Goal: Task Accomplishment & Management: Complete application form

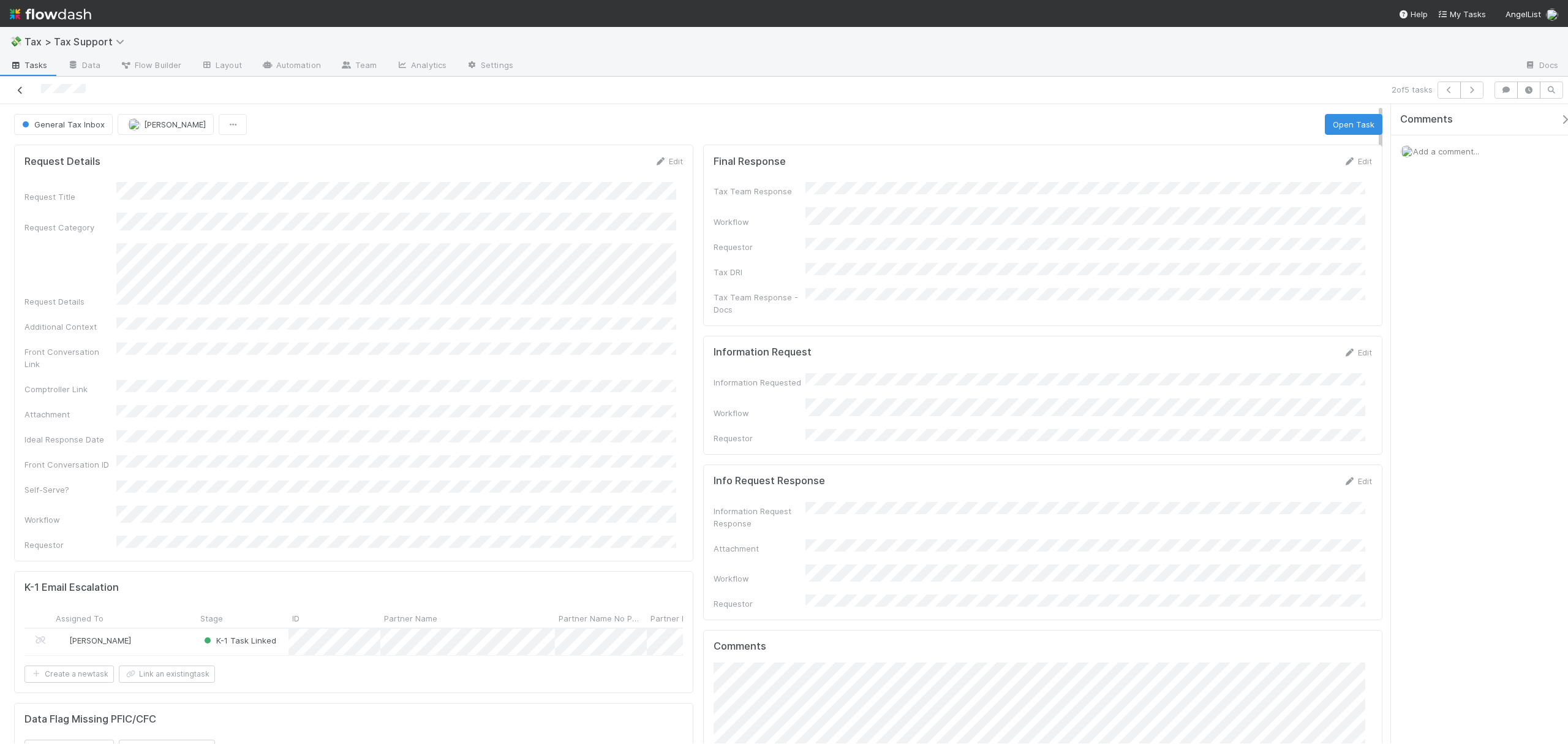
click at [17, 91] on icon at bounding box center [20, 90] width 12 height 8
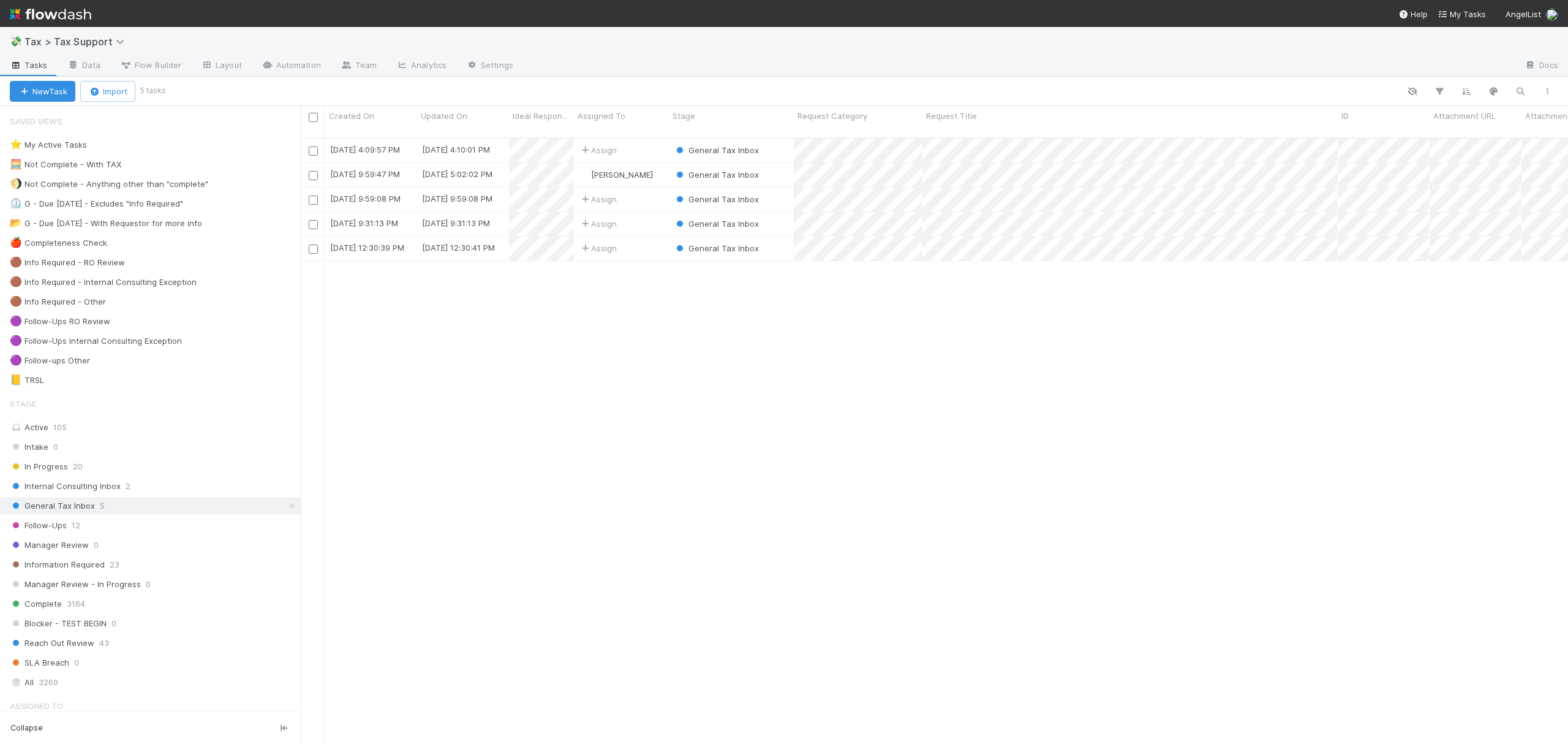
scroll to position [603, 1255]
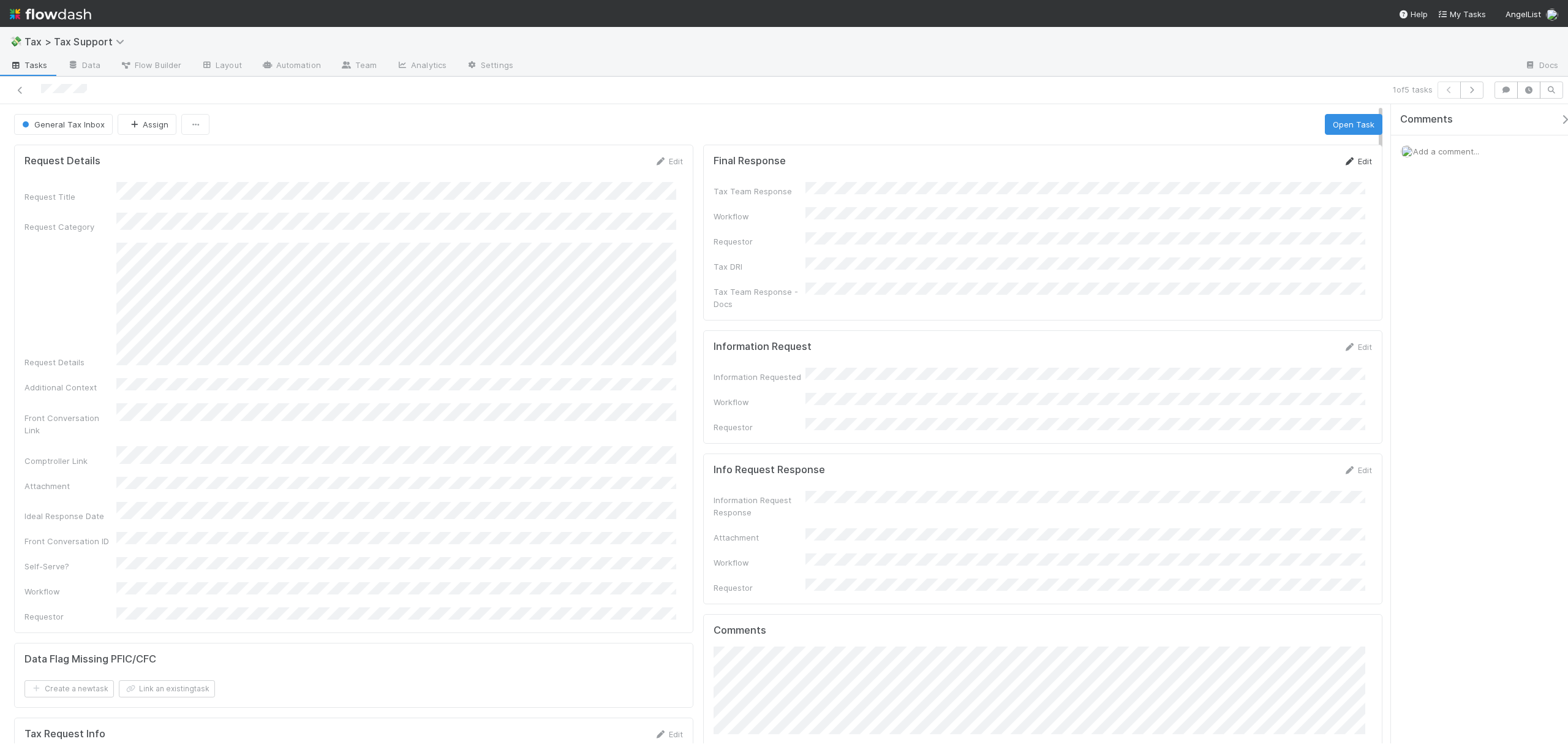
click at [1355, 163] on link "Edit" at bounding box center [1357, 161] width 29 height 10
click at [1289, 165] on button "Save" at bounding box center [1306, 165] width 35 height 21
click at [158, 121] on button "Assign" at bounding box center [147, 124] width 59 height 21
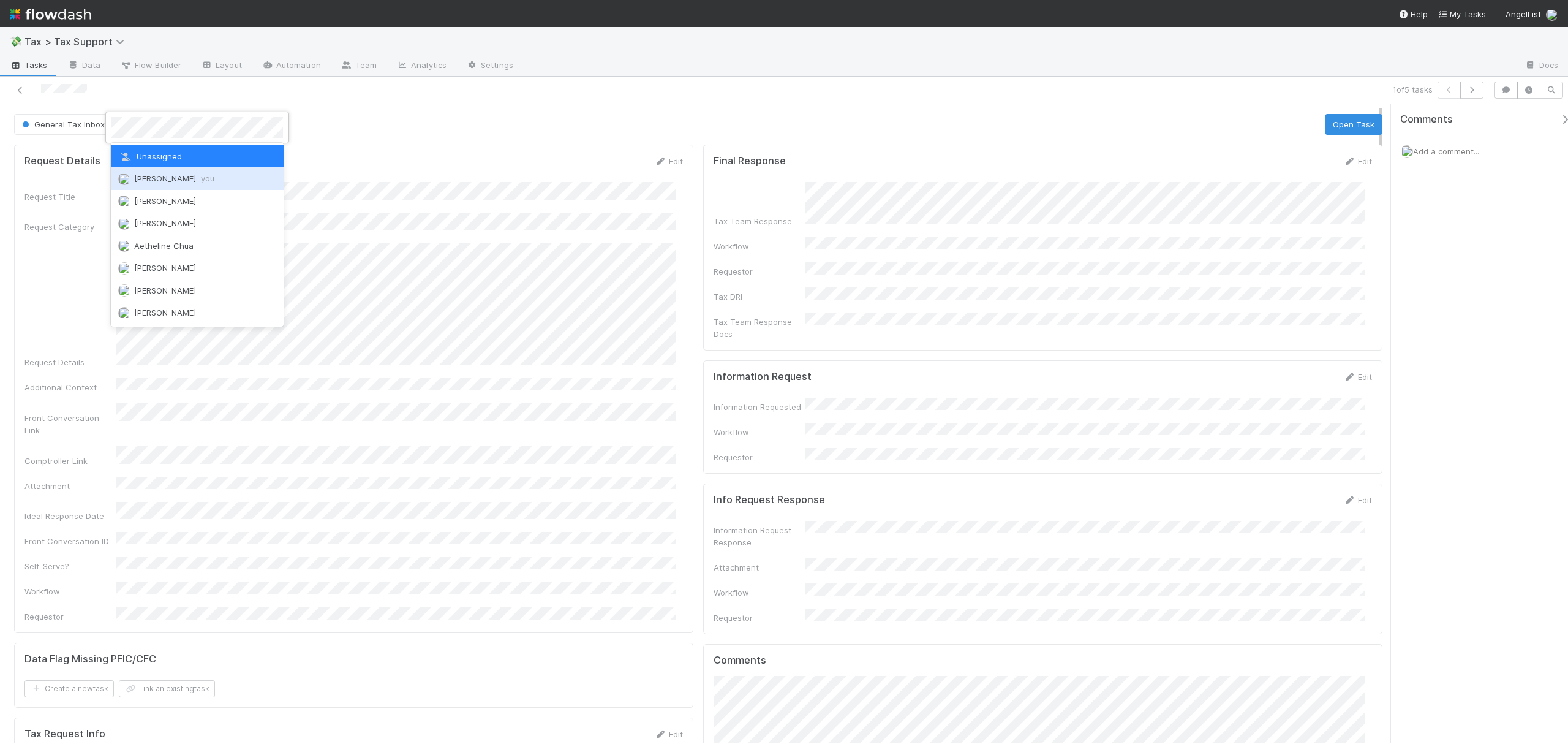
click at [180, 177] on span "Fareeha Naim you" at bounding box center [174, 179] width 80 height 10
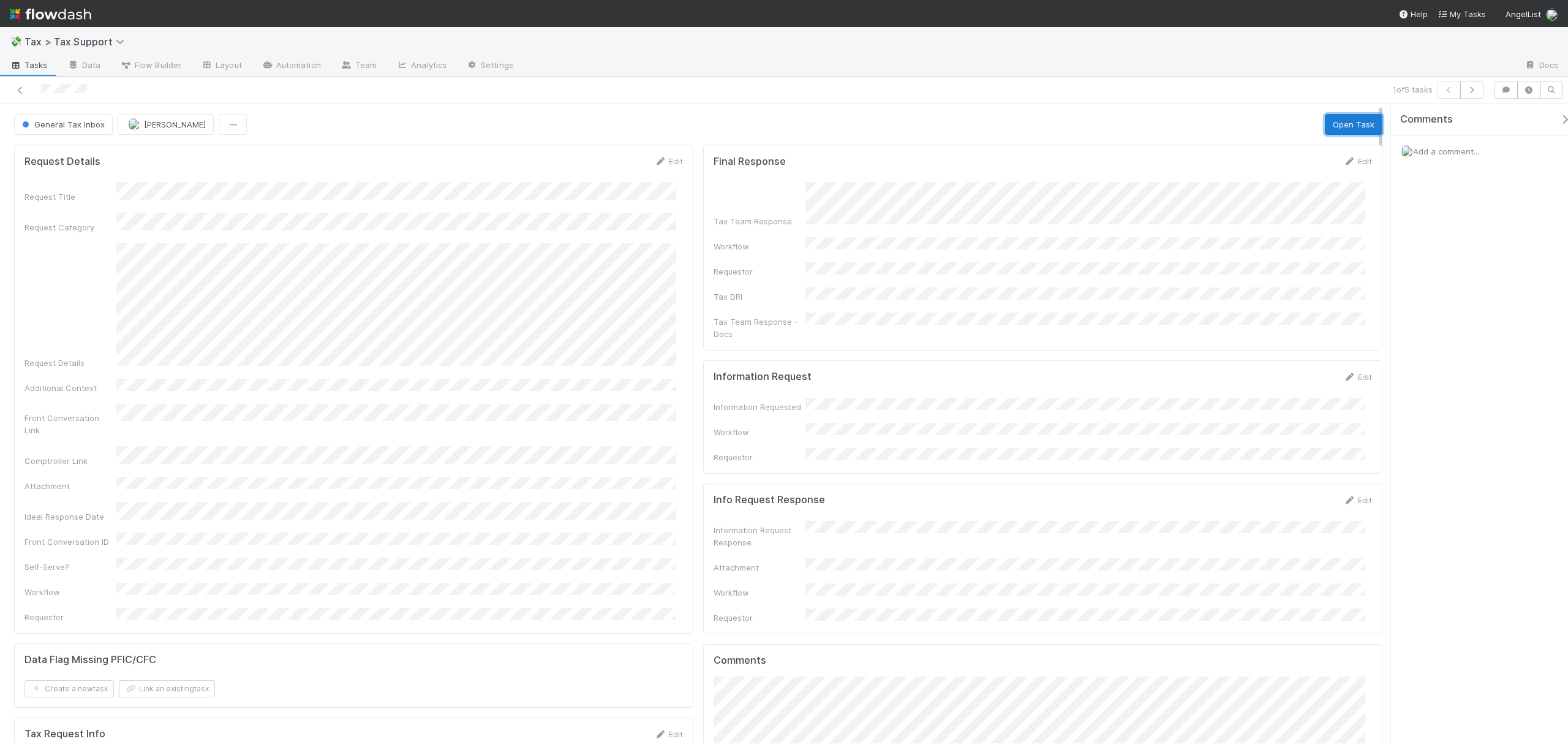
click at [1350, 118] on button "Open Task" at bounding box center [1354, 124] width 58 height 21
click at [1111, 123] on button "Complete" at bounding box center [1137, 124] width 54 height 21
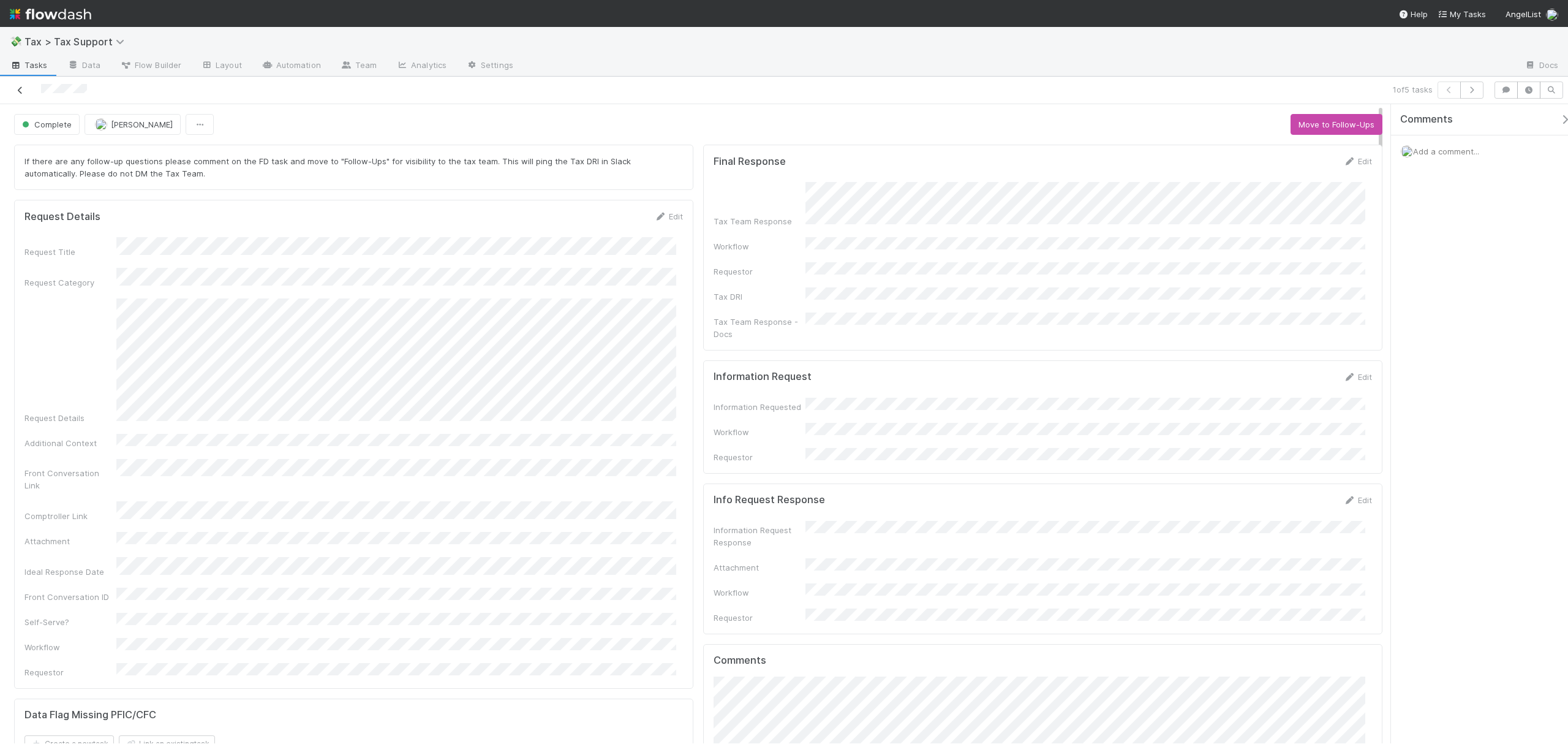
click at [22, 87] on icon at bounding box center [20, 90] width 12 height 8
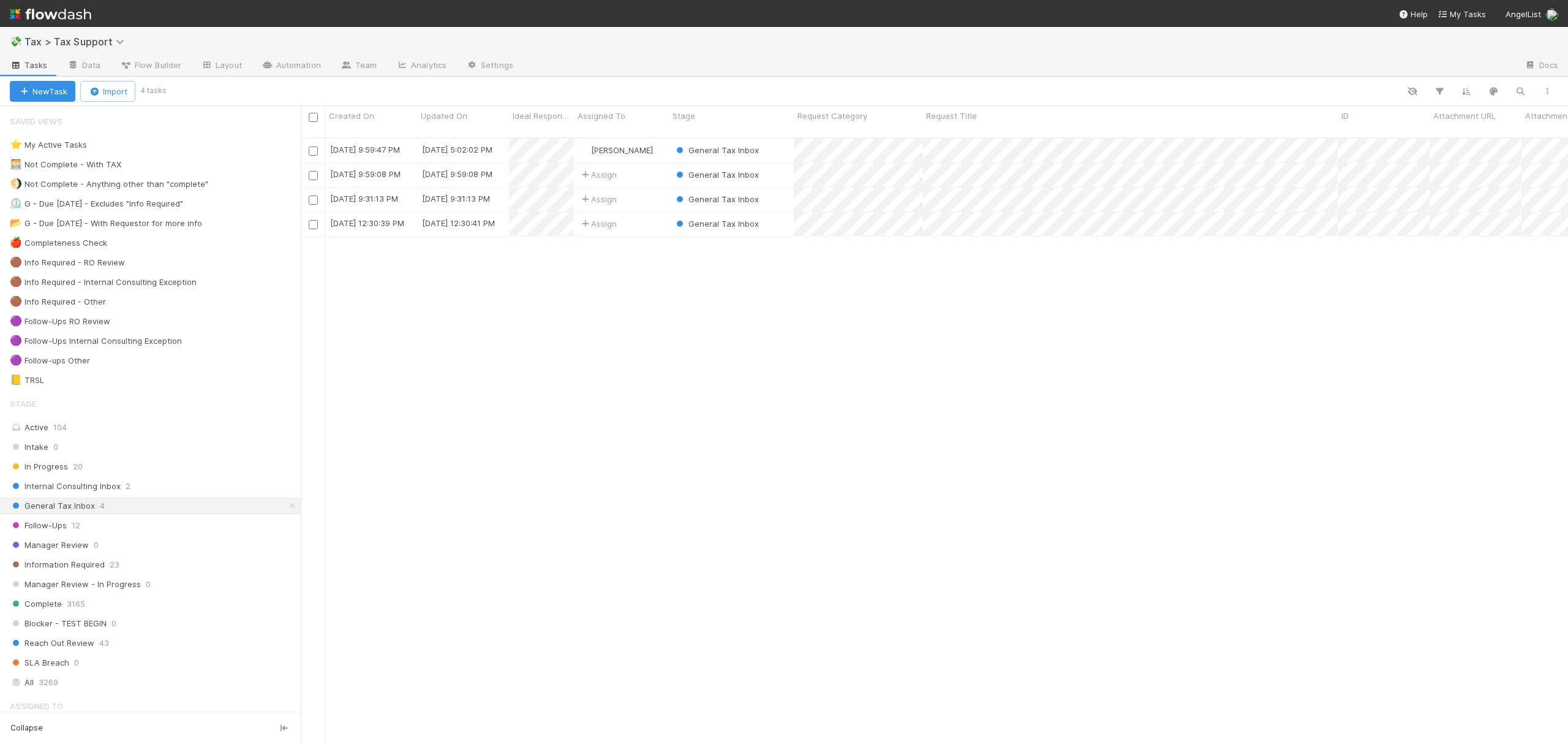
scroll to position [603, 1255]
click at [153, 358] on div "🟣 Follow-ups Other 7" at bounding box center [155, 360] width 291 height 15
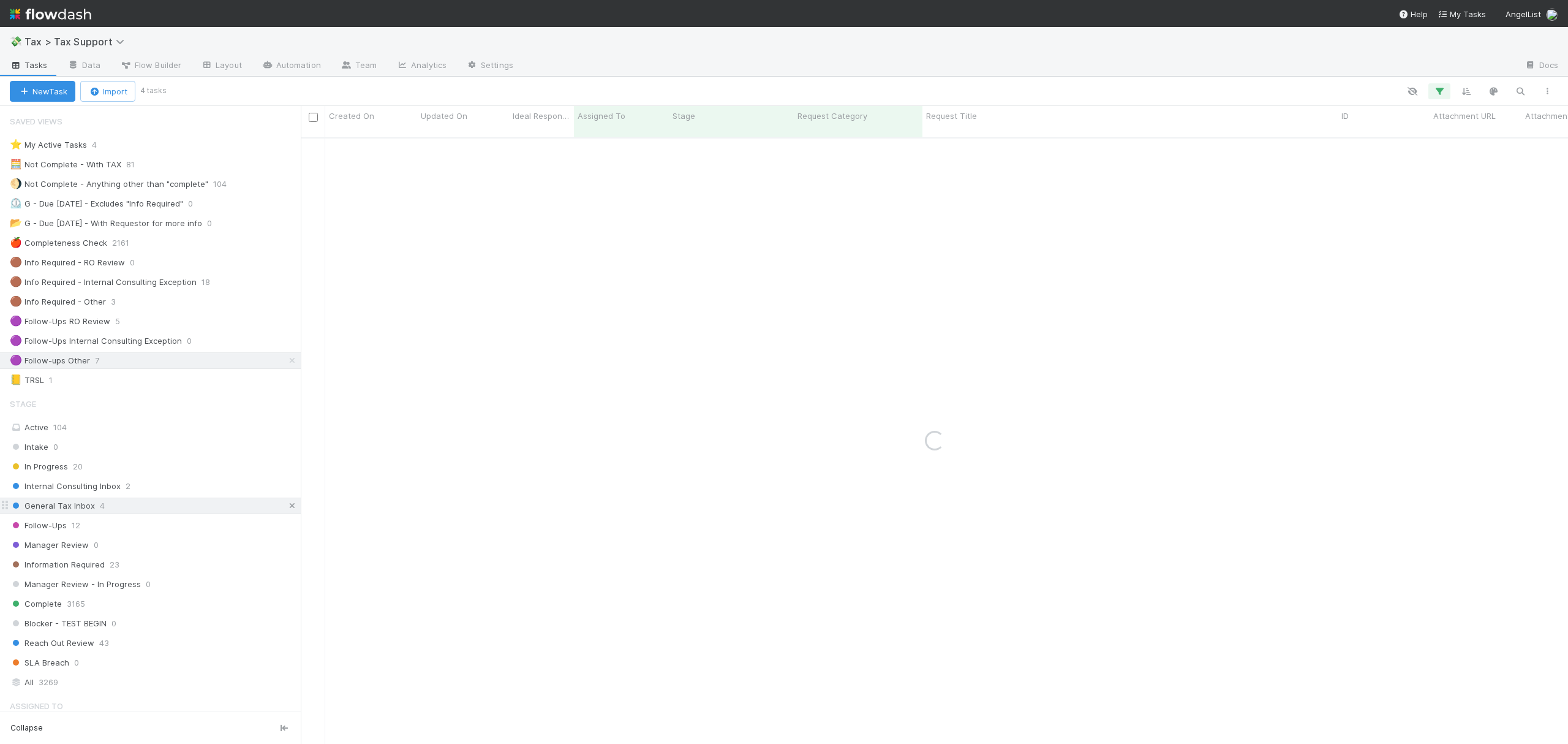
click at [286, 505] on link at bounding box center [292, 505] width 12 height 15
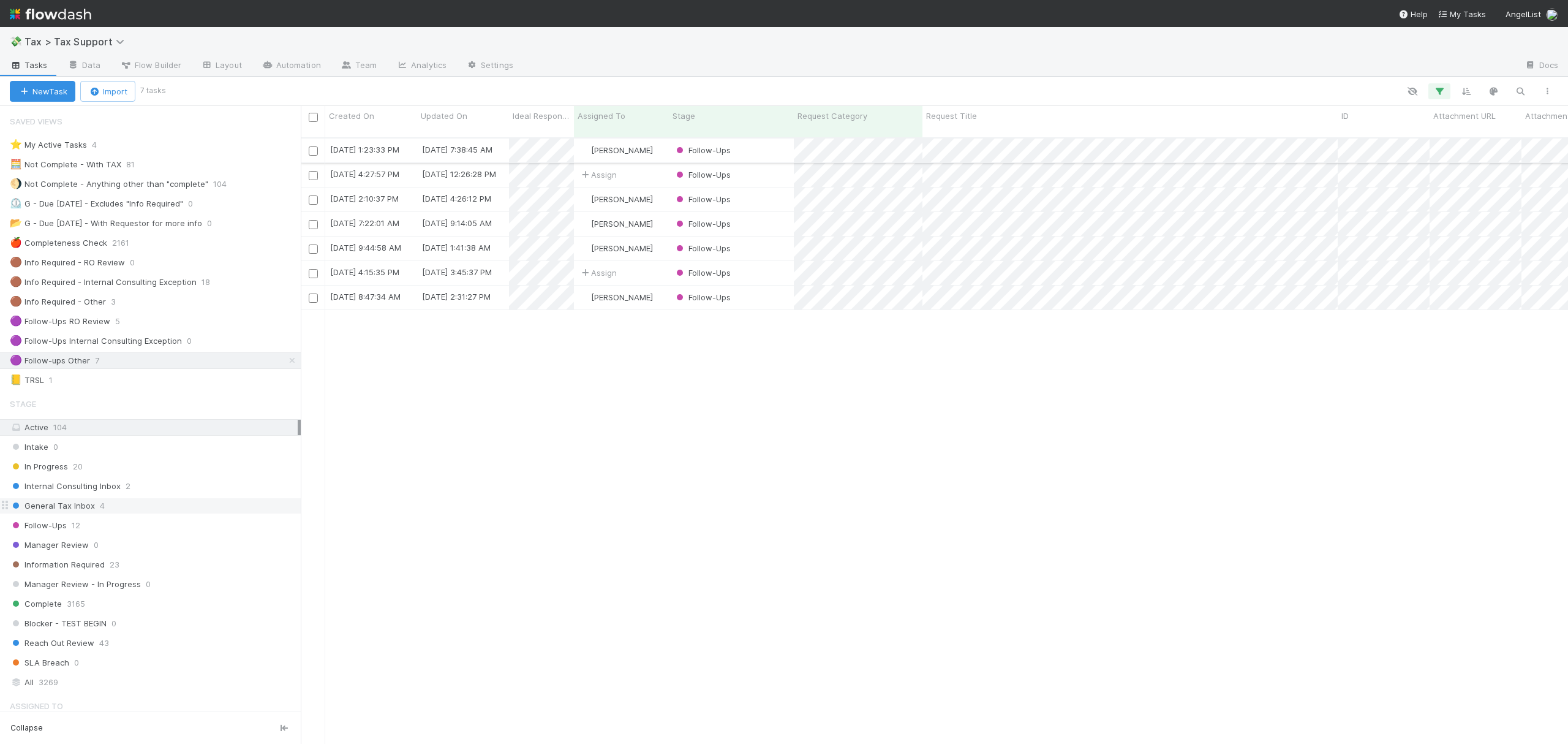
scroll to position [603, 1255]
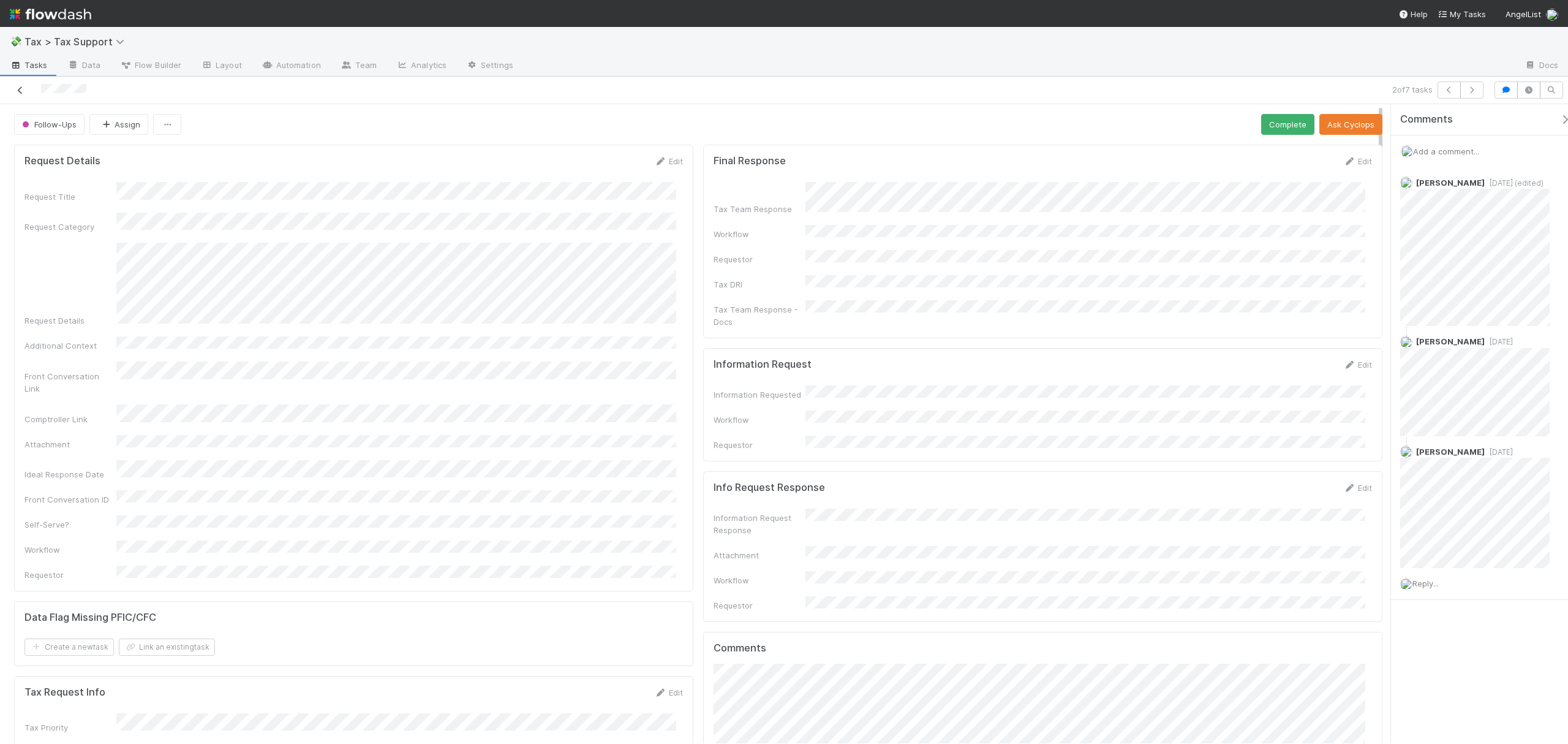
click at [20, 88] on icon at bounding box center [20, 90] width 12 height 8
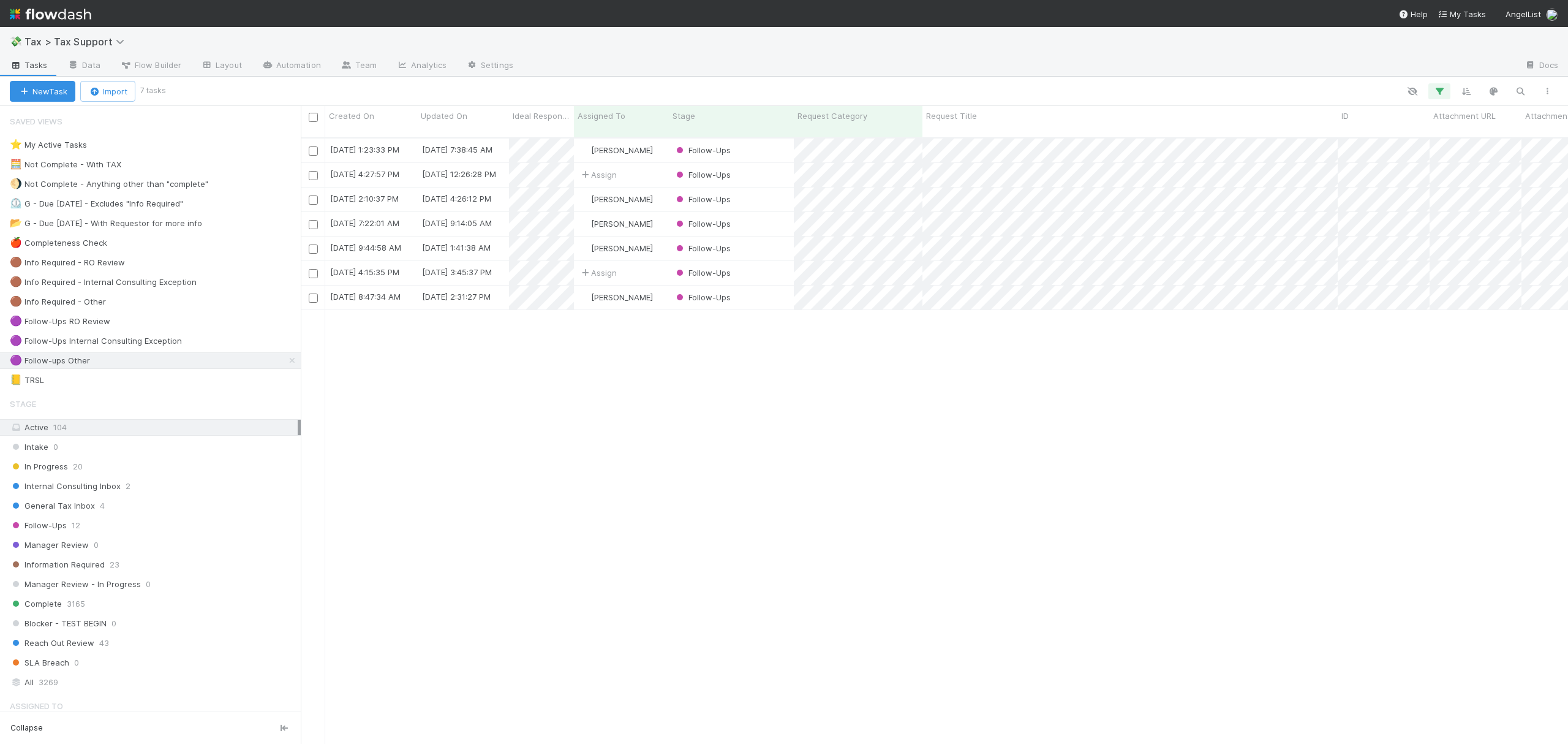
scroll to position [603, 1255]
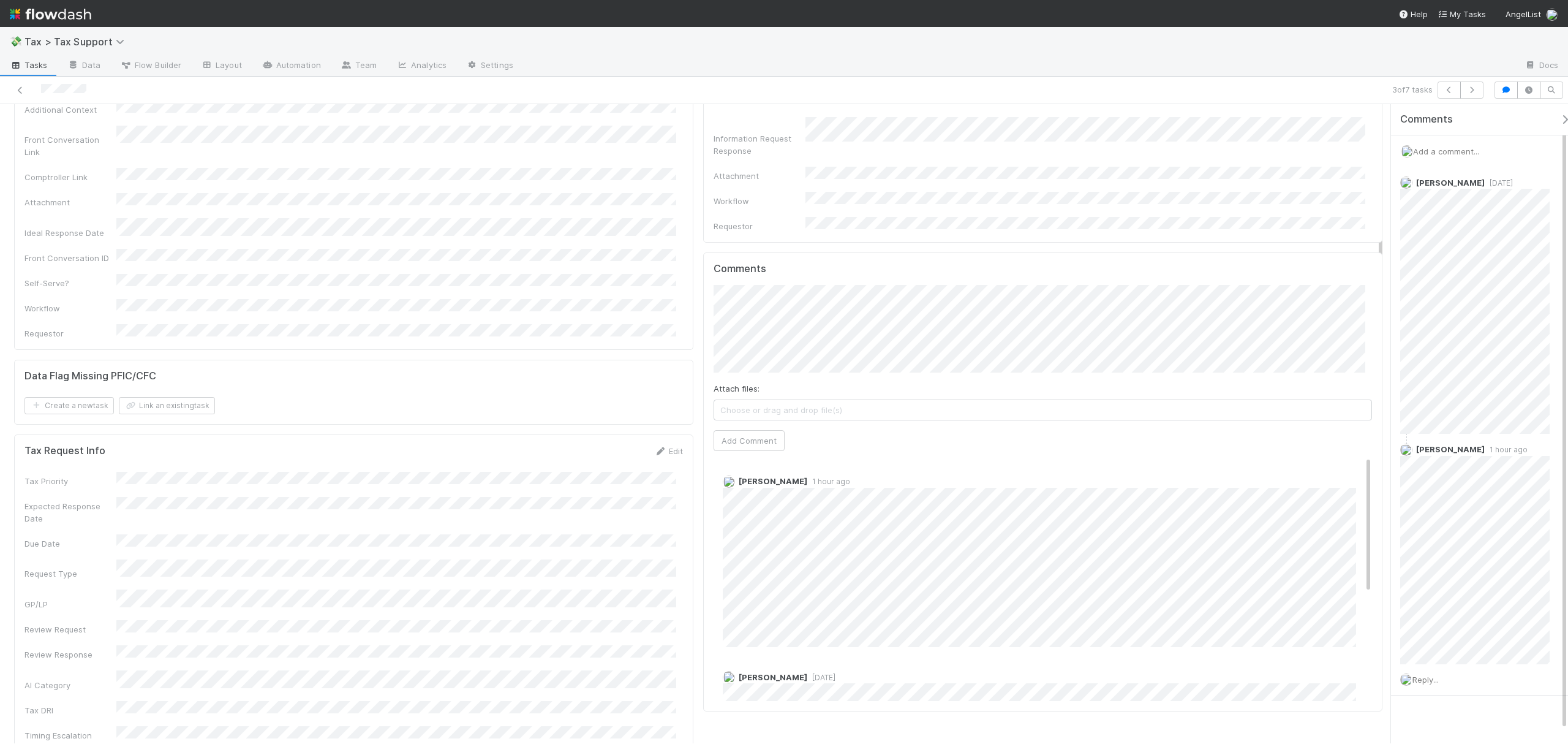
scroll to position [505, 0]
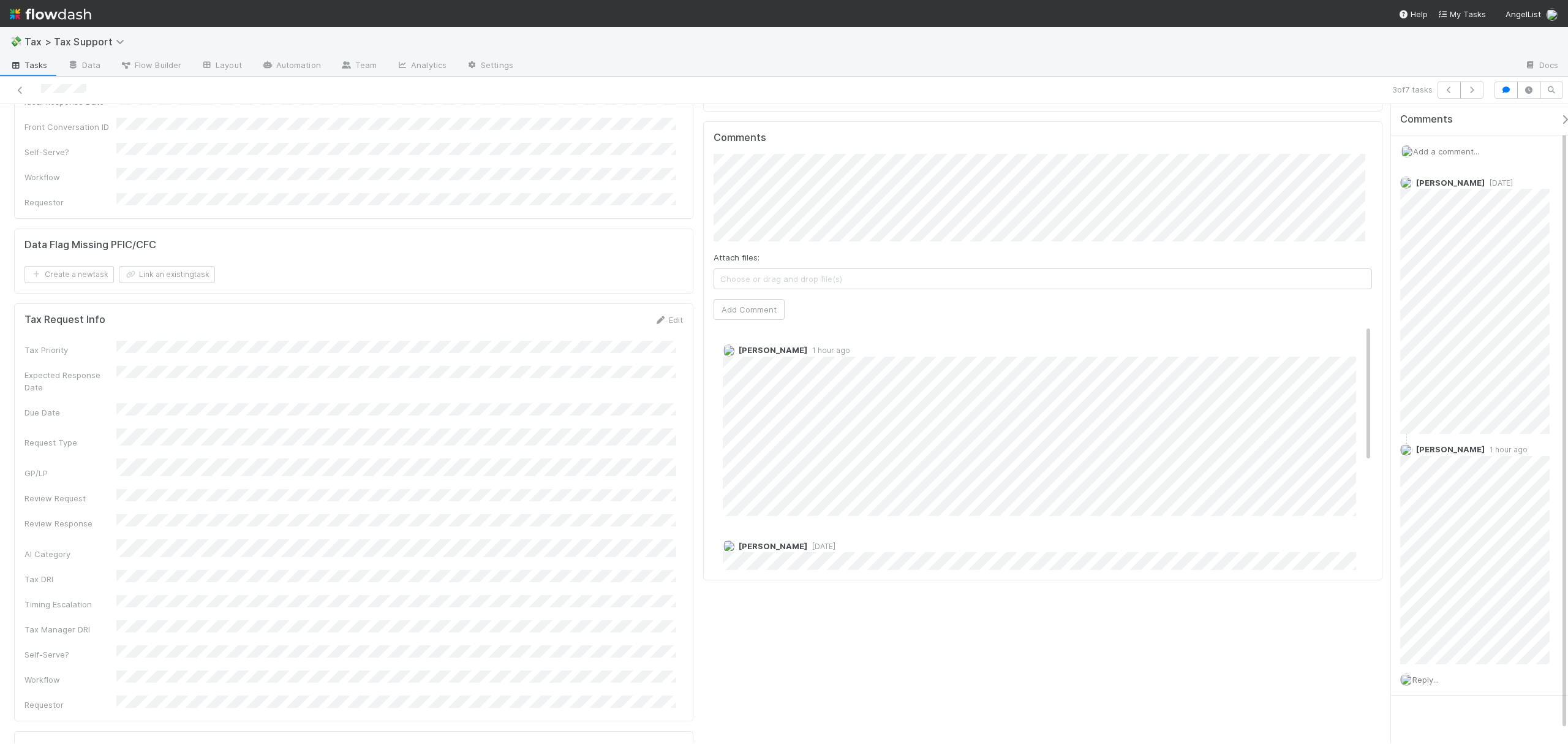
drag, startPoint x: 1380, startPoint y: 172, endPoint x: 1382, endPoint y: 295, distance: 123.0
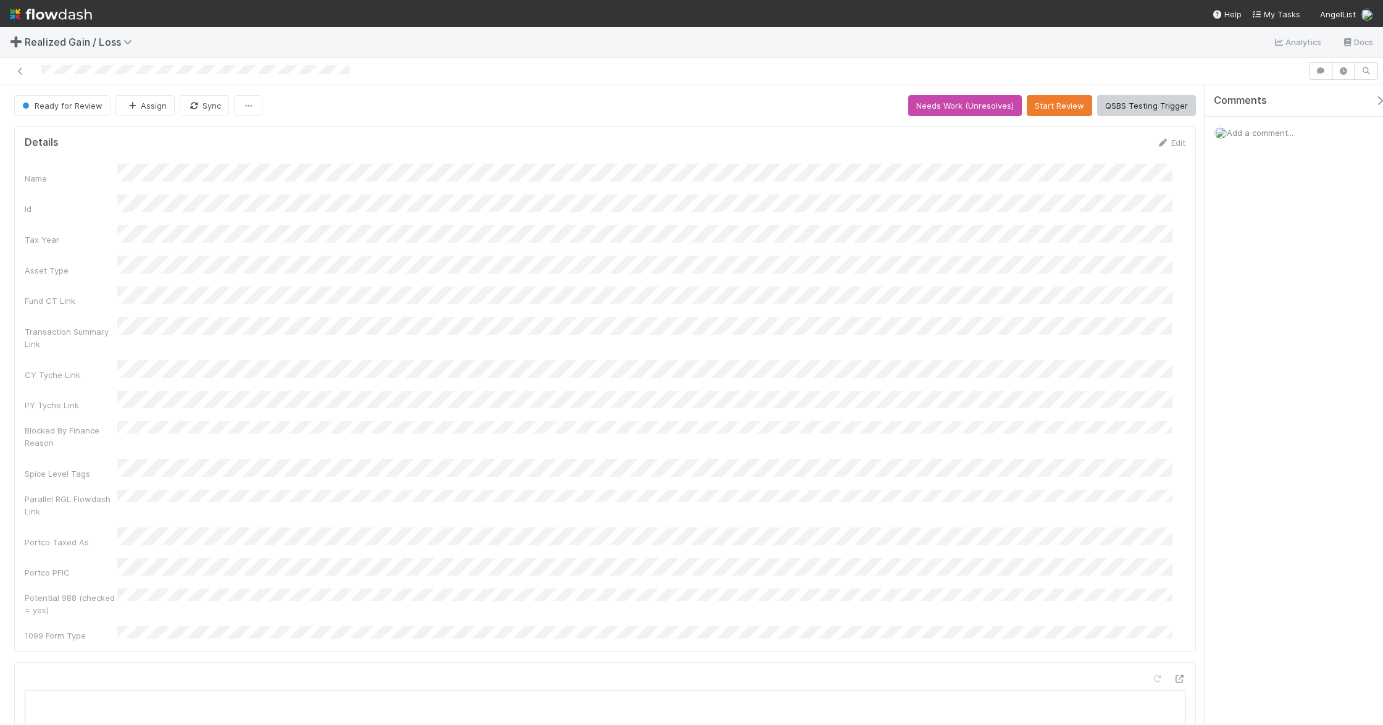
scroll to position [319, 0]
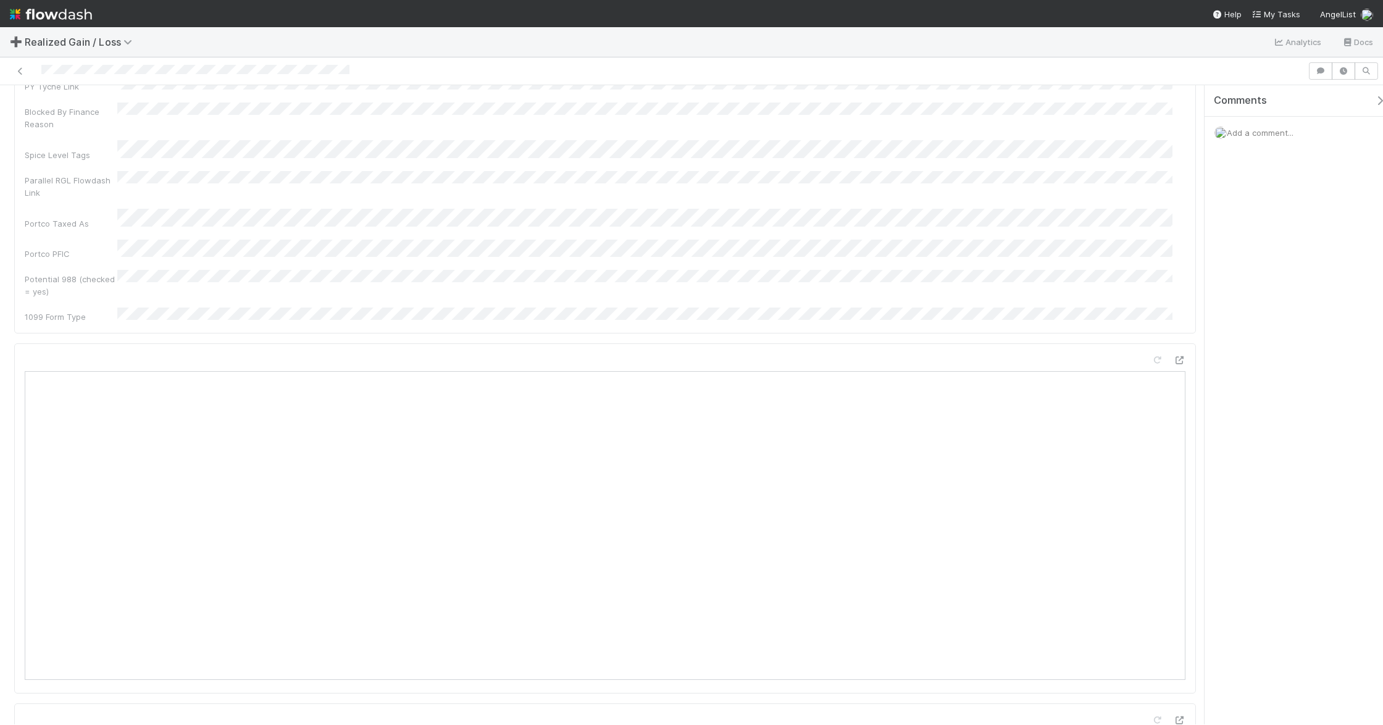
drag, startPoint x: 1194, startPoint y: 147, endPoint x: 1196, endPoint y: 196, distance: 48.8
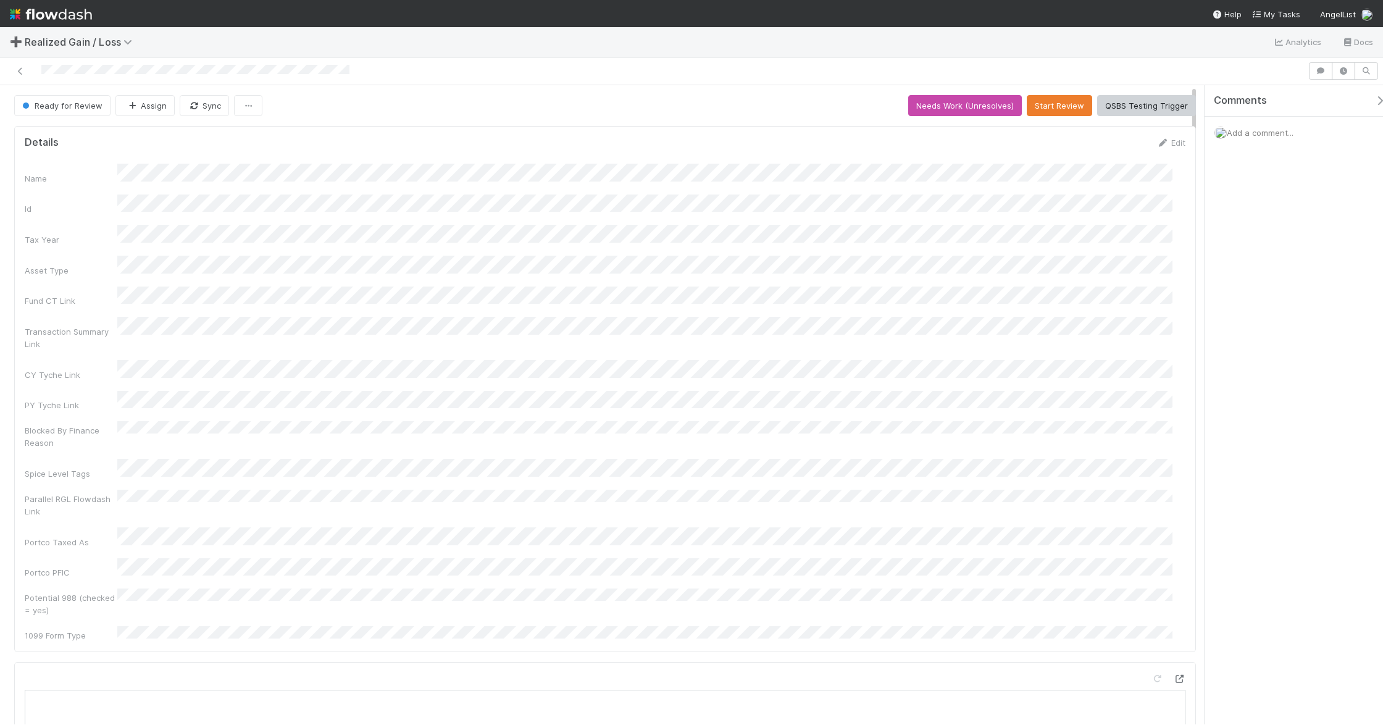
click at [1173, 675] on icon at bounding box center [1179, 679] width 12 height 8
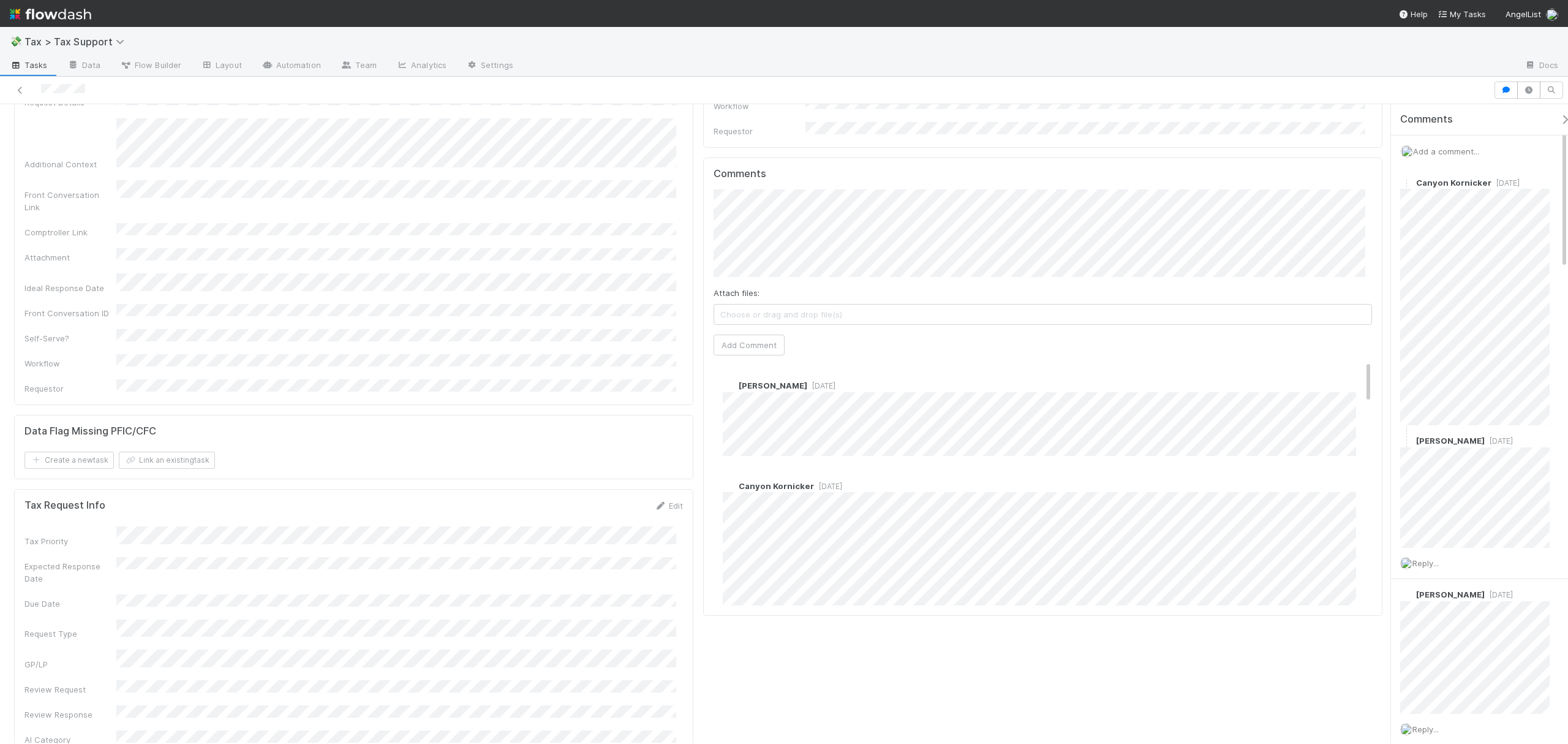
scroll to position [577, 0]
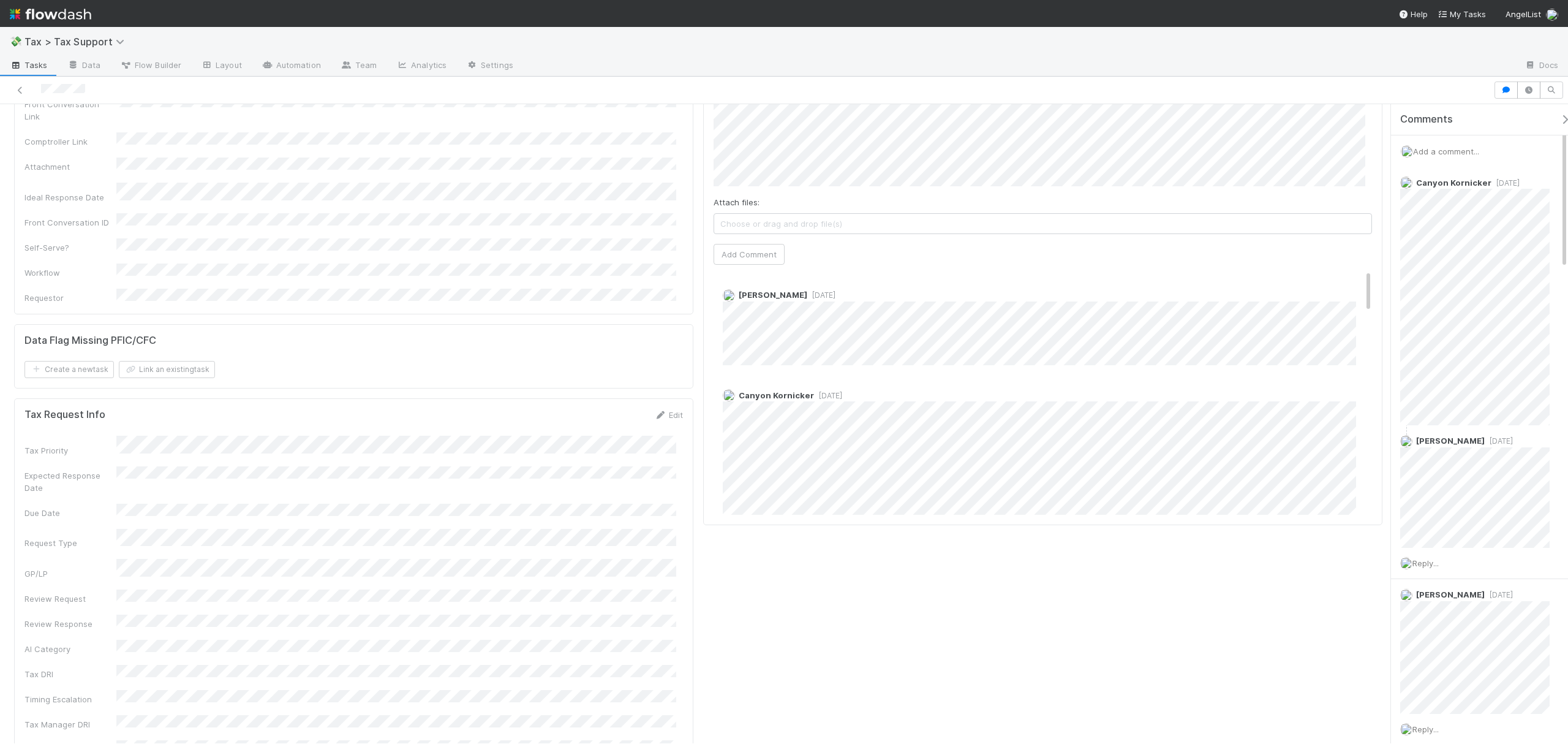
drag, startPoint x: 1381, startPoint y: 162, endPoint x: 1384, endPoint y: 294, distance: 132.0
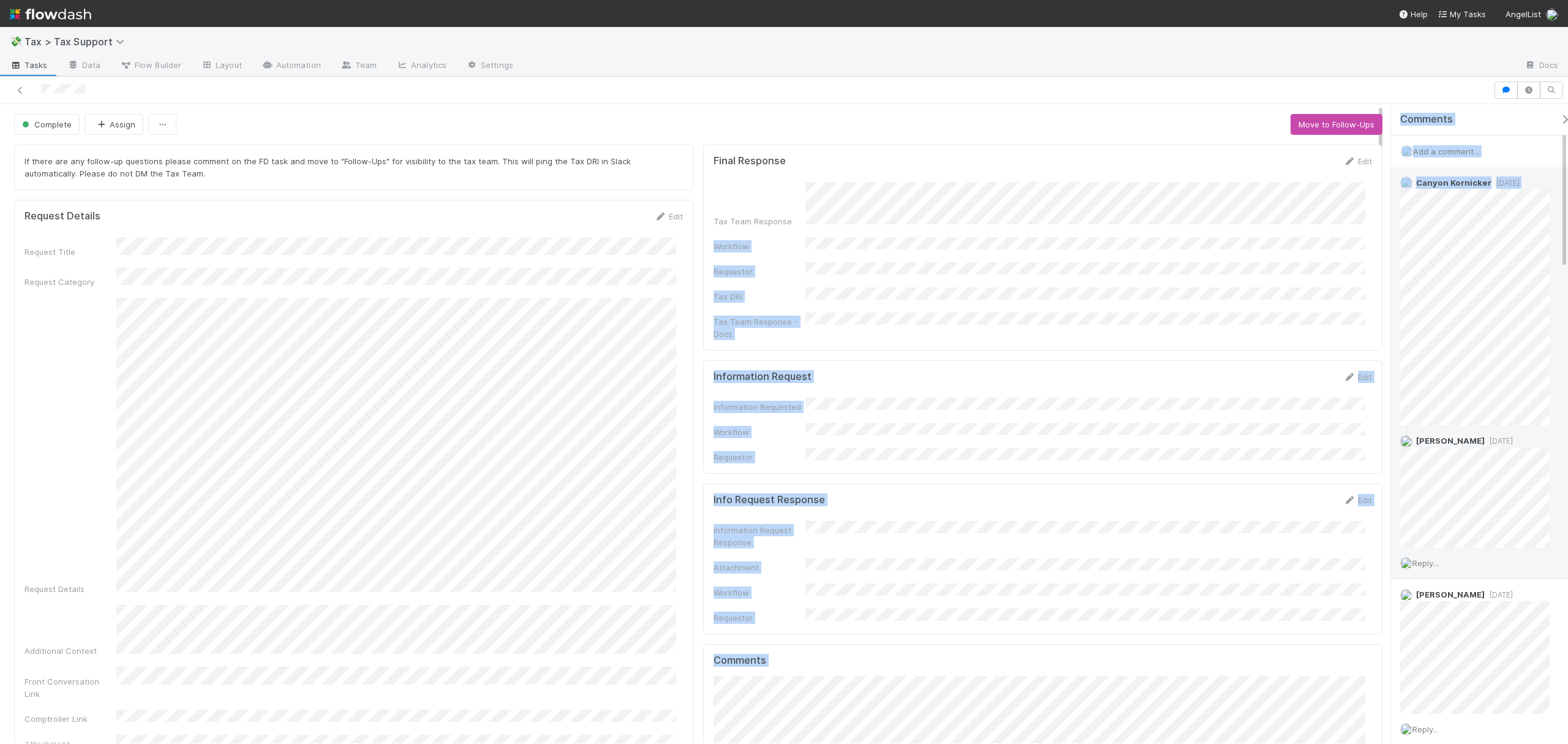
drag, startPoint x: 1379, startPoint y: 210, endPoint x: 1392, endPoint y: 331, distance: 121.7
click at [1392, 349] on div "Complete Assign Move to Follow-Ups If there are any follow-up questions please …" at bounding box center [784, 424] width 1568 height 639
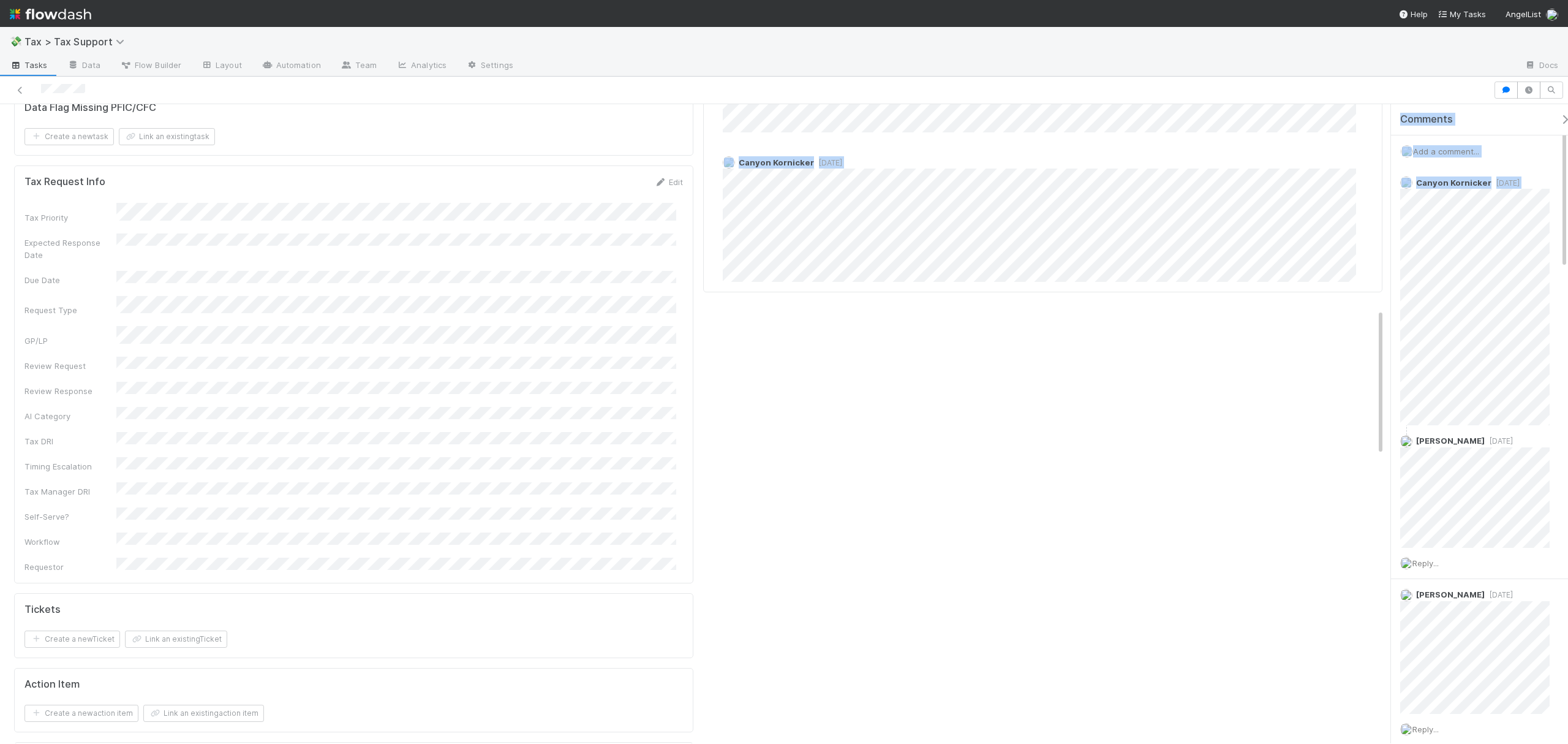
scroll to position [979, 0]
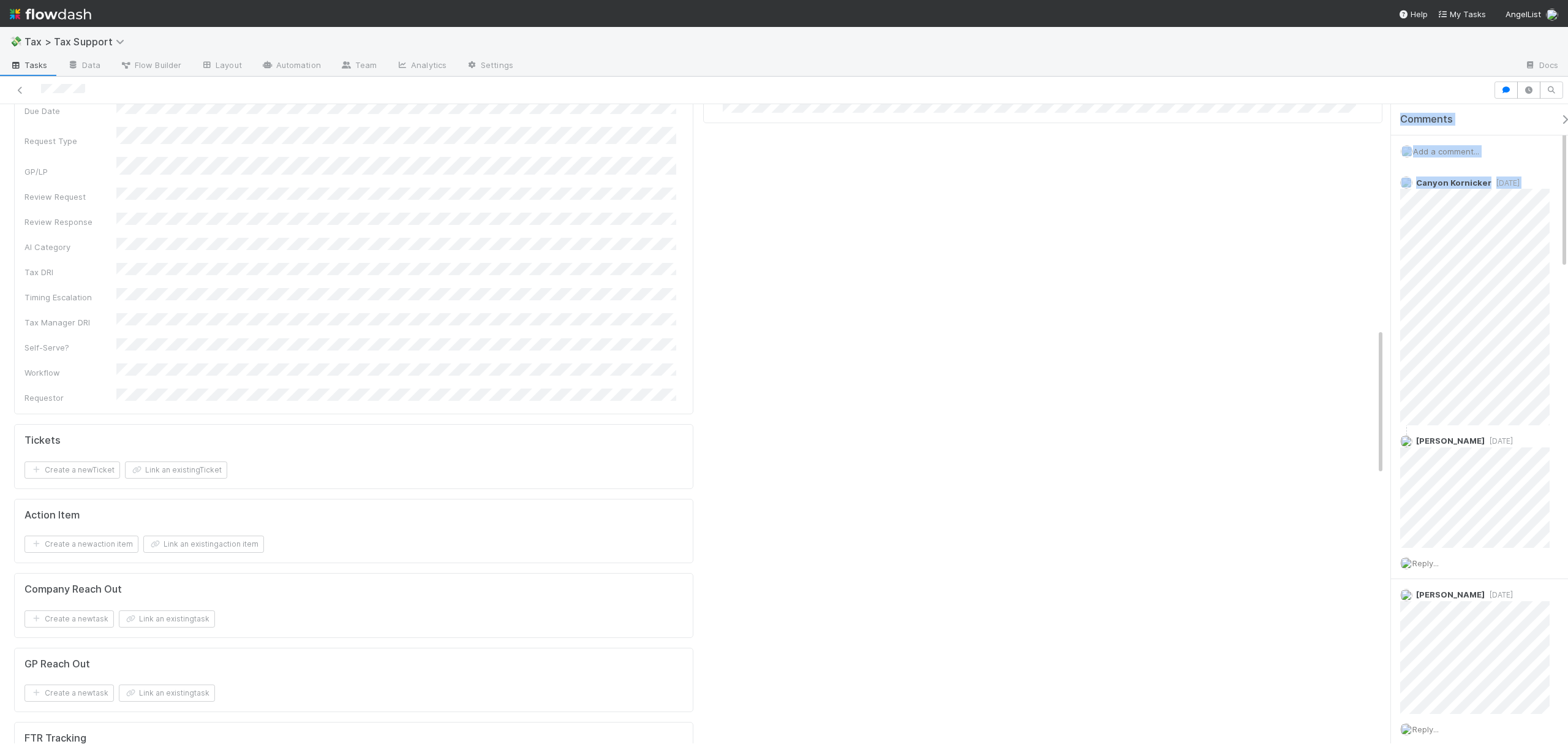
click at [1385, 453] on div "Comments Add a comment... Canyon Kornicker 6 months ago Helen Vo 6 months ago R…" at bounding box center [1476, 424] width 183 height 639
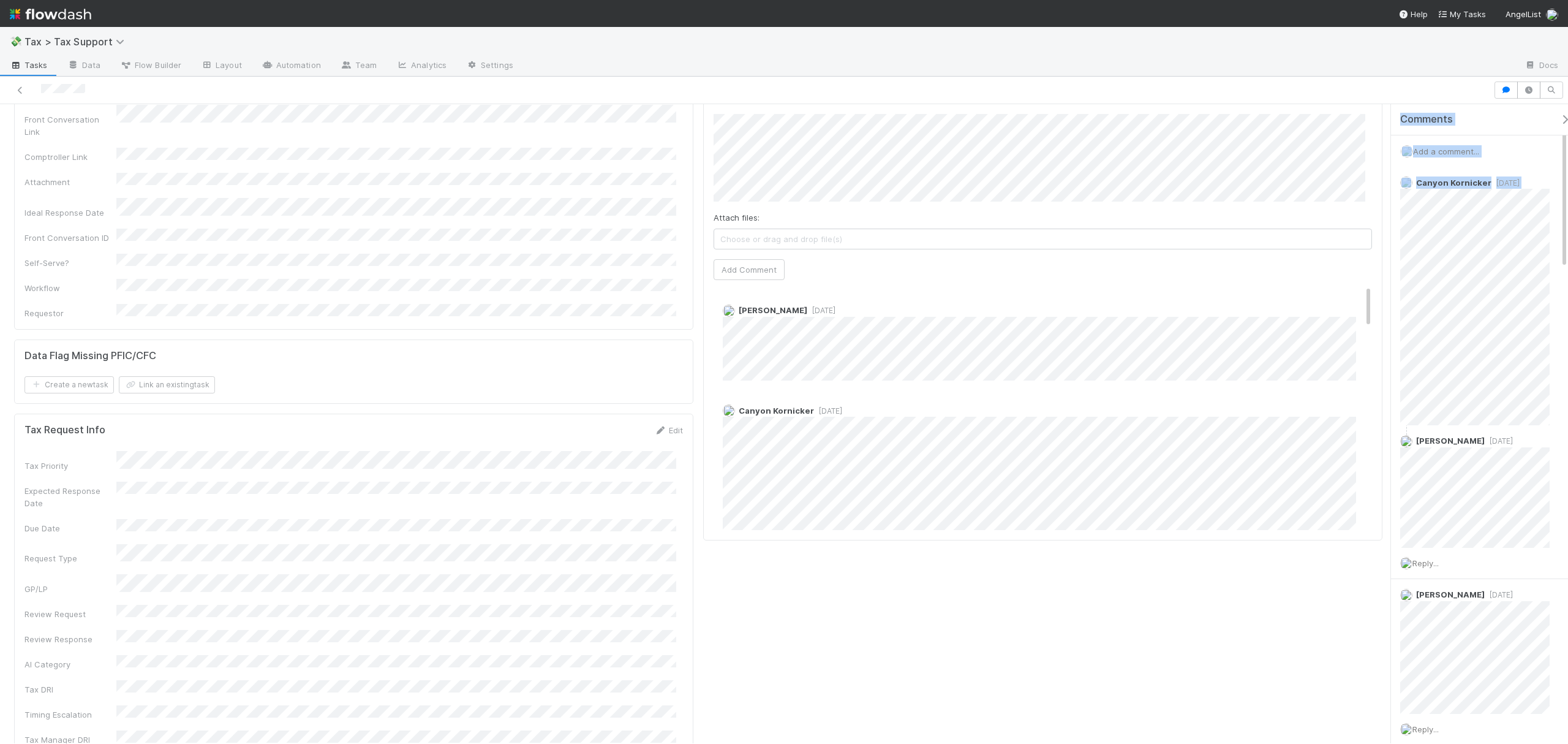
scroll to position [509, 0]
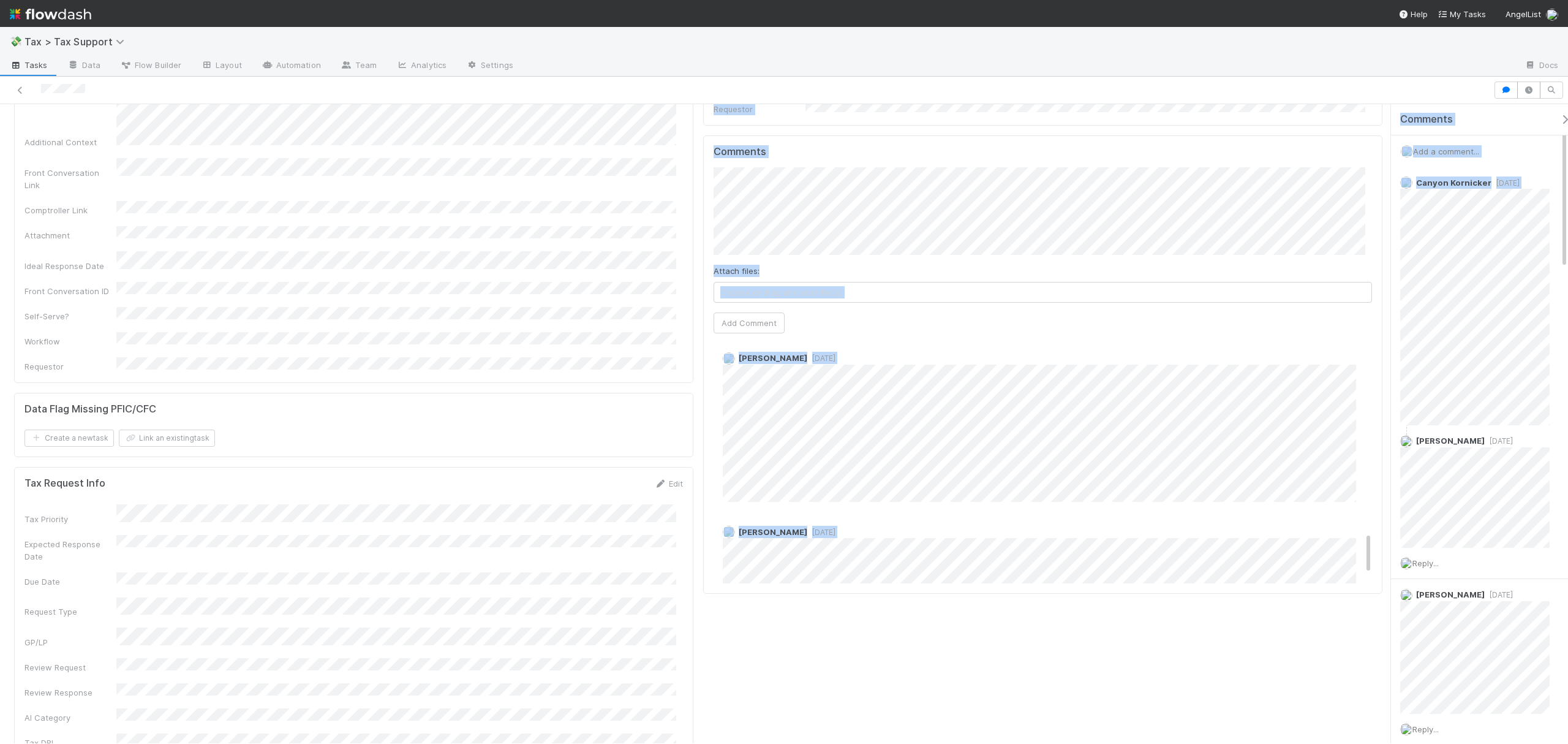
scroll to position [1155, 0]
click at [1355, 523] on div "Helen Vo 7 months ago" at bounding box center [1049, 519] width 670 height 147
click at [1354, 523] on div "Helen Vo 7 months ago" at bounding box center [1049, 519] width 670 height 147
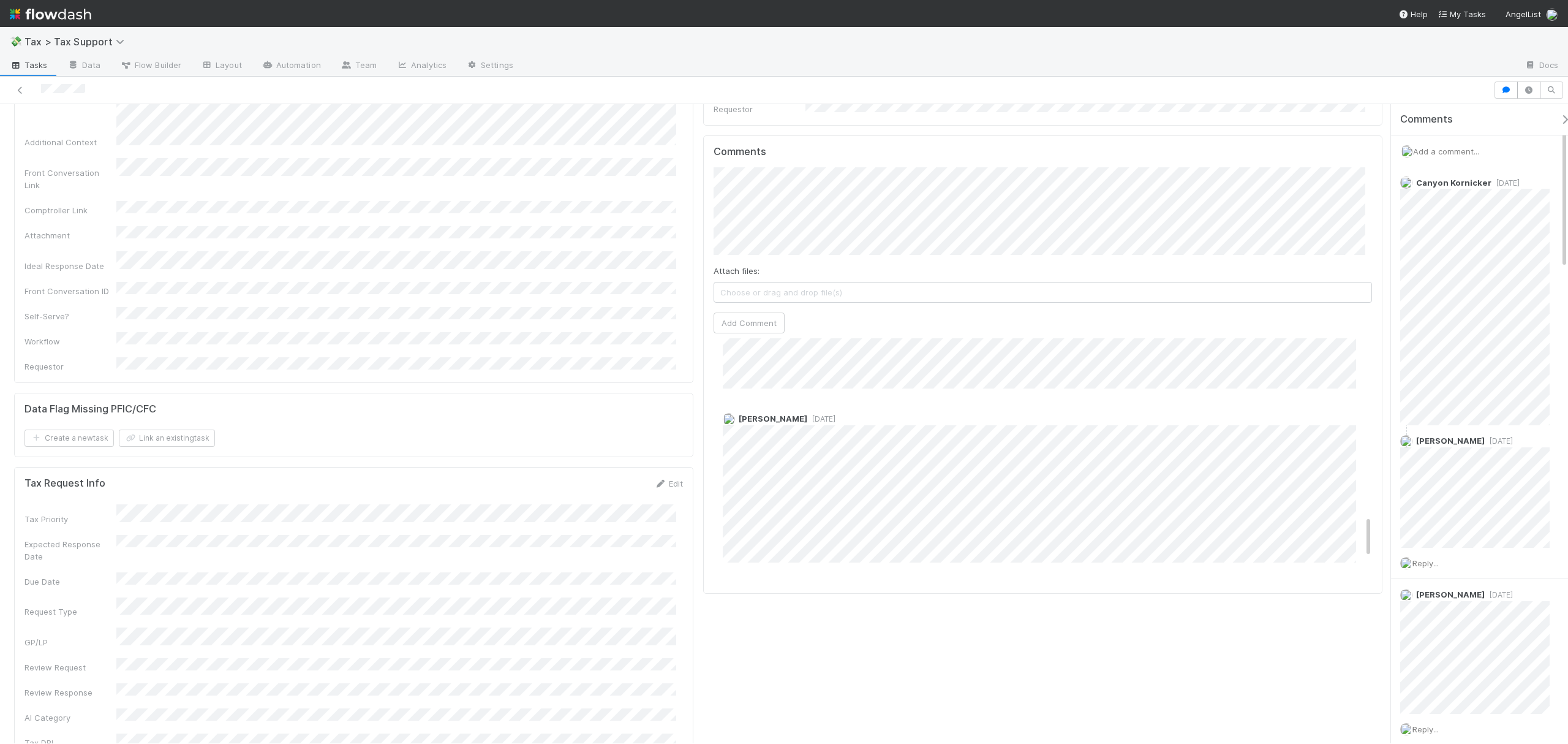
scroll to position [1009, 0]
drag, startPoint x: 1355, startPoint y: 528, endPoint x: 1356, endPoint y: 502, distance: 26.0
click at [1356, 502] on div "Helen Vo 6 months ago Canyon Kornicker 6 months ago Helen Vo 6 months ago Aana …" at bounding box center [1049, 41] width 670 height 1423
drag, startPoint x: 1355, startPoint y: 500, endPoint x: 1353, endPoint y: 427, distance: 73.0
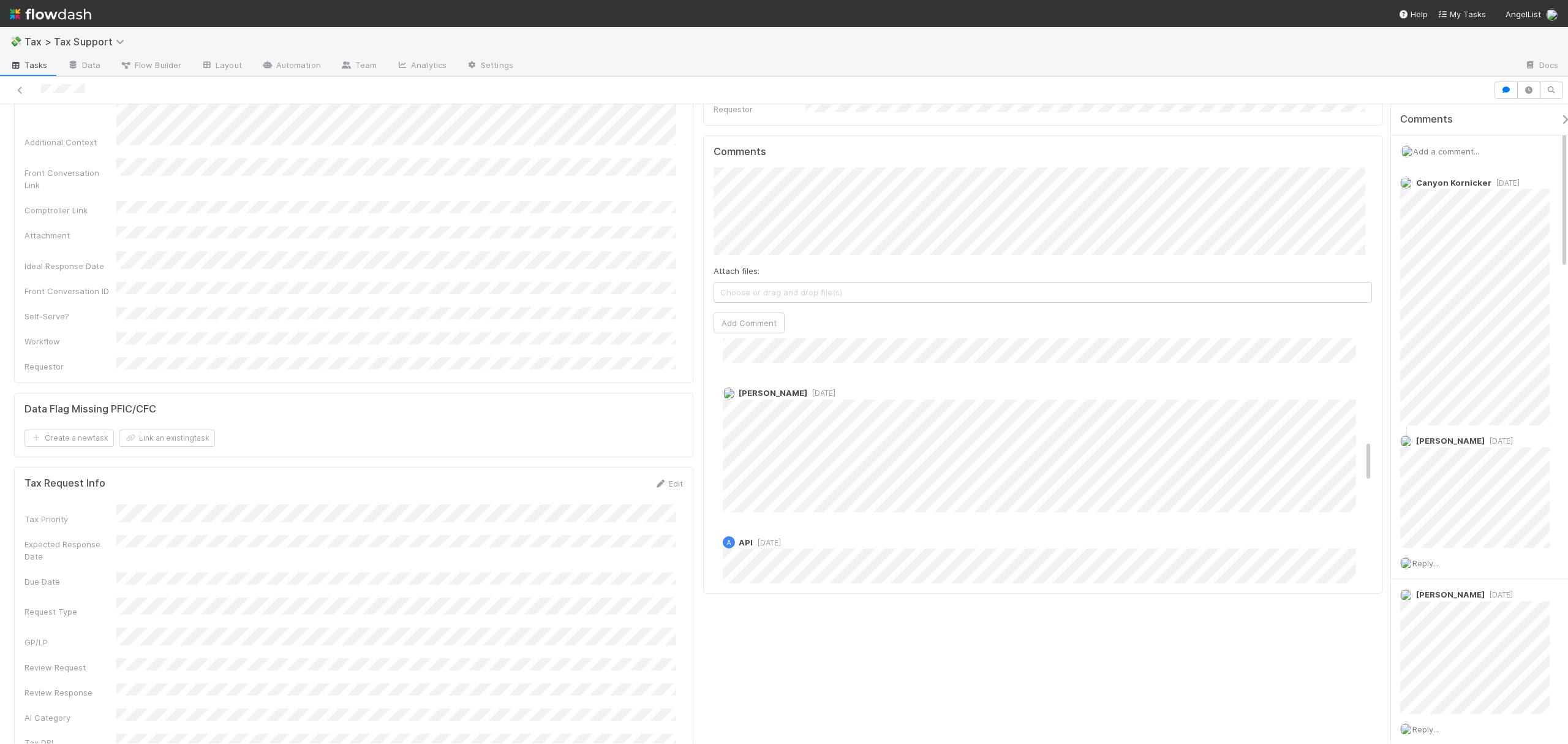
click at [1353, 427] on div "Helen Vo 6 months ago Canyon Kornicker 6 months ago Helen Vo 6 months ago Aana …" at bounding box center [1049, 463] width 670 height 1423
drag, startPoint x: 1356, startPoint y: 429, endPoint x: 1369, endPoint y: 314, distance: 115.7
click at [1369, 314] on div "Comments Attach files: Choose or drag and drop file(s) Add Comment Helen Vo 6 m…" at bounding box center [1042, 364] width 679 height 459
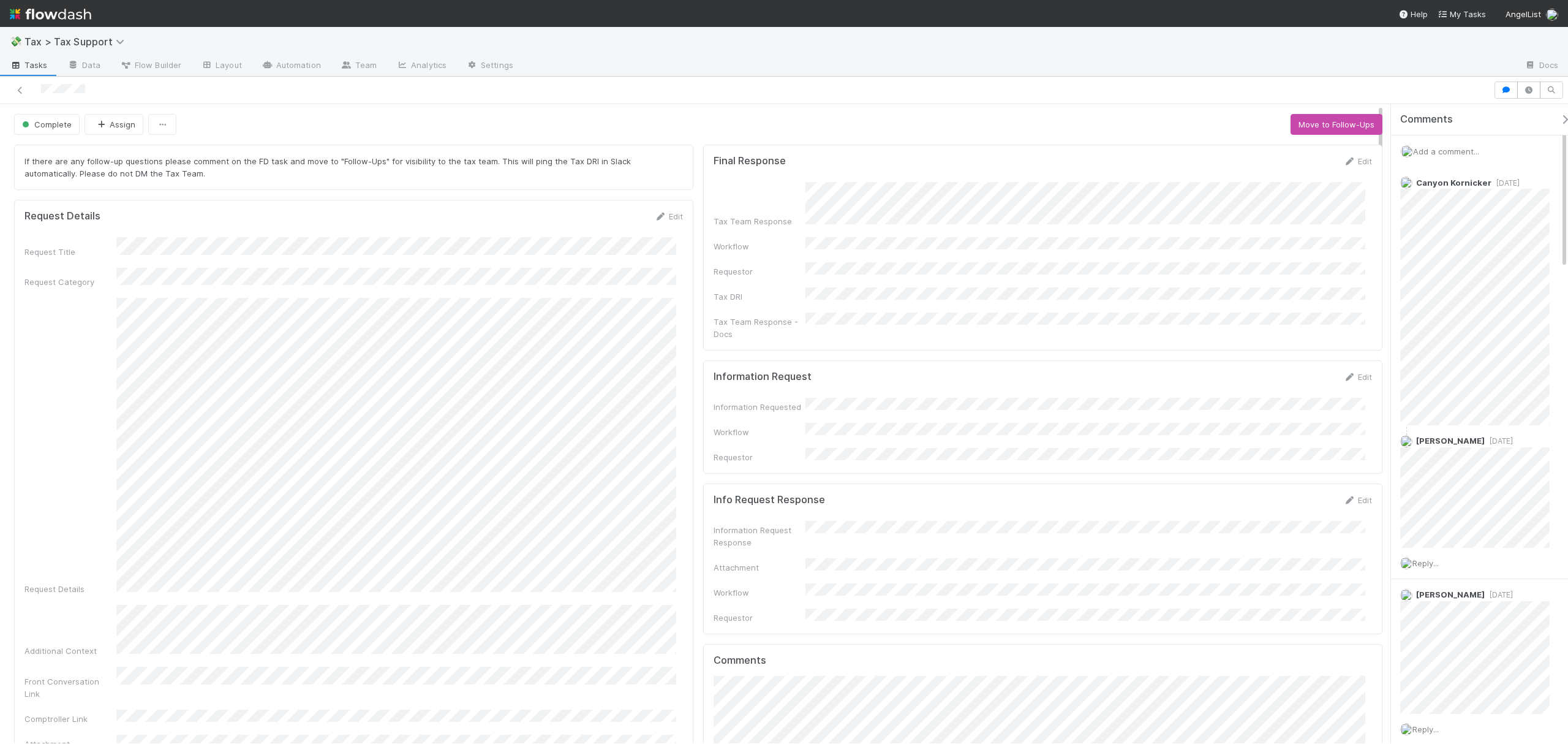
drag, startPoint x: 1380, startPoint y: 311, endPoint x: 1377, endPoint y: 145, distance: 166.0
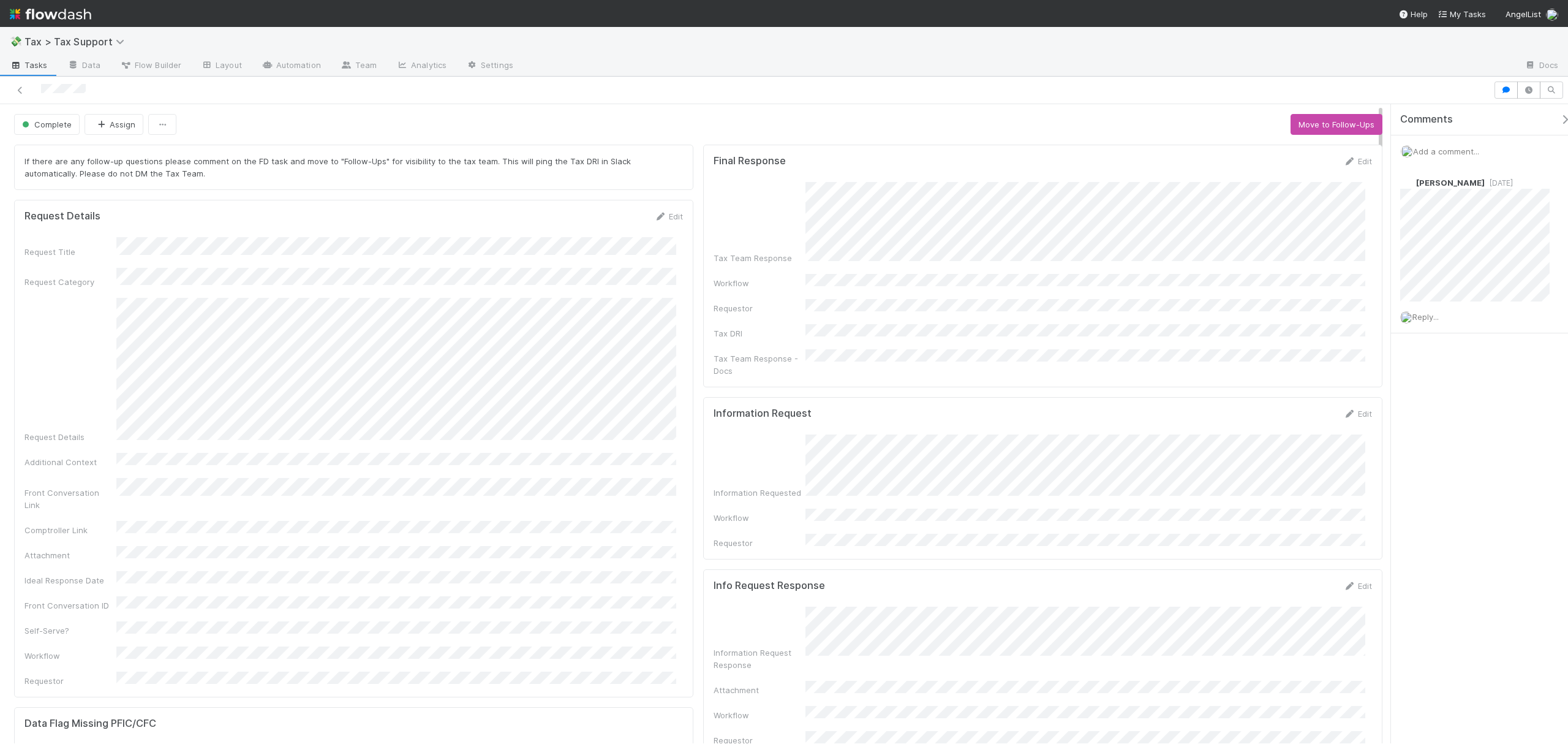
drag, startPoint x: 1381, startPoint y: 189, endPoint x: 1387, endPoint y: 187, distance: 6.3
click at [1387, 187] on div "Complete Assign Move to Follow-Ups If there are any follow-up questions please …" at bounding box center [784, 424] width 1568 height 639
drag, startPoint x: 1380, startPoint y: 246, endPoint x: 1371, endPoint y: 126, distance: 120.3
